Goal: Transaction & Acquisition: Subscribe to service/newsletter

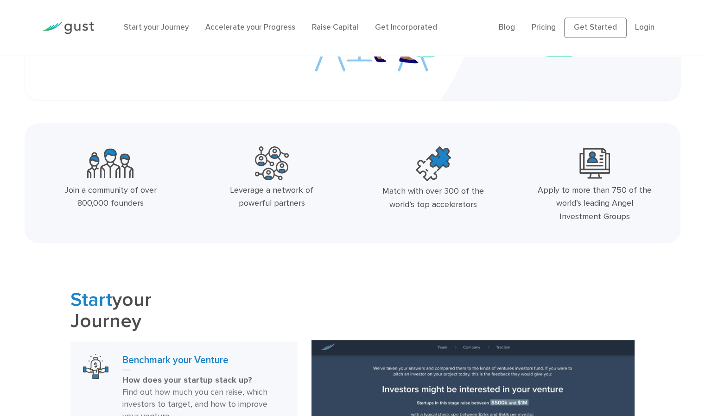
scroll to position [332, 0]
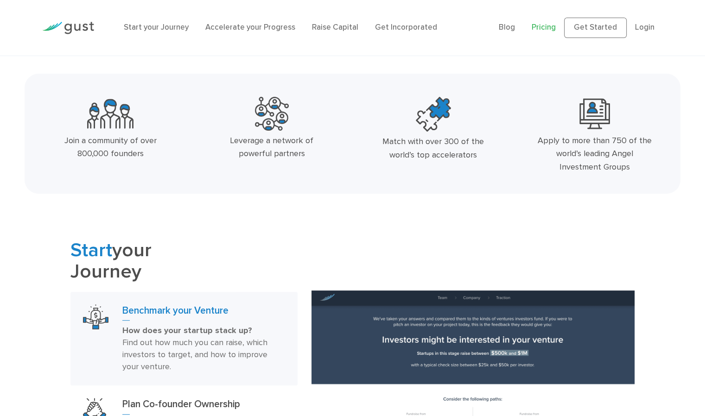
click at [469, 24] on link "Pricing" at bounding box center [544, 27] width 24 height 9
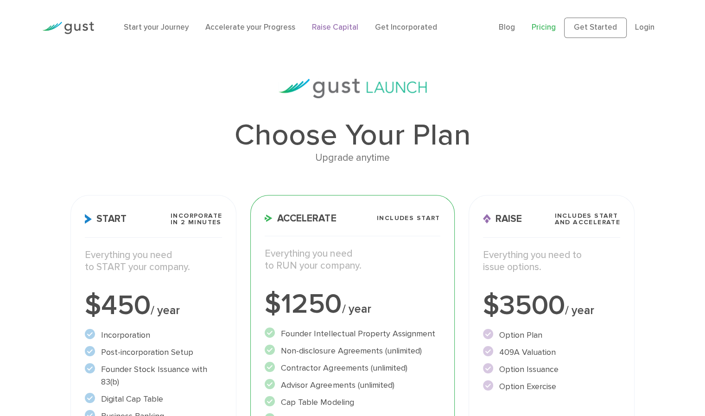
click at [333, 27] on link "Raise Capital" at bounding box center [335, 27] width 46 height 9
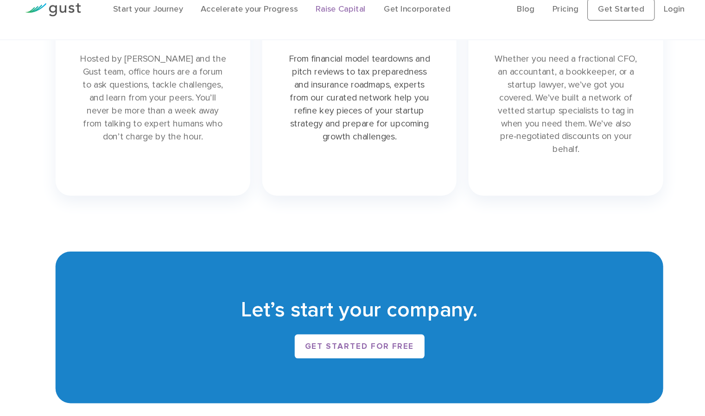
scroll to position [1375, 0]
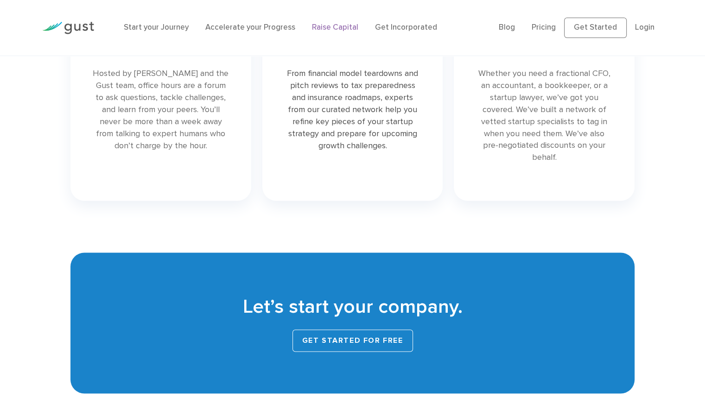
click at [342, 341] on link "Get started for free" at bounding box center [353, 341] width 121 height 22
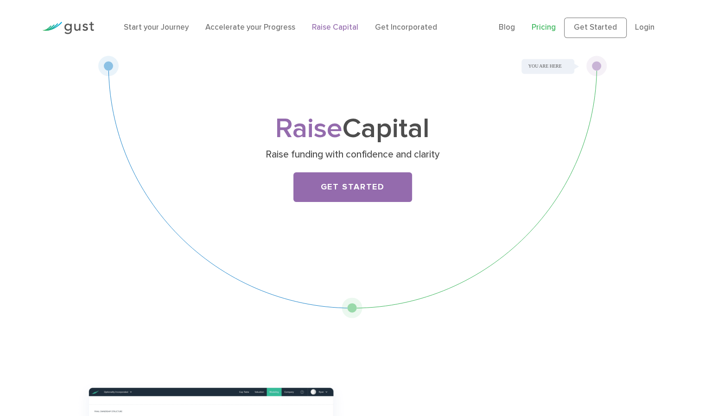
click at [545, 29] on link "Pricing" at bounding box center [544, 27] width 24 height 9
